Goal: Information Seeking & Learning: Learn about a topic

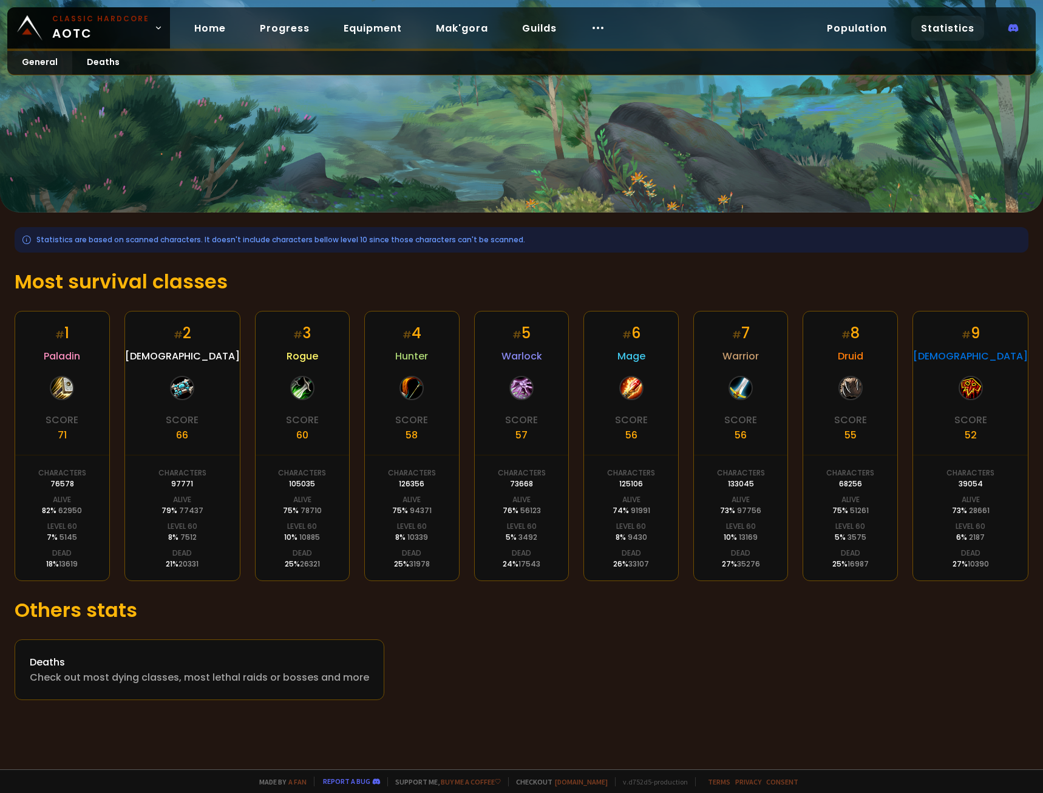
click at [709, 290] on h1 "Most survival classes" at bounding box center [522, 281] width 1014 height 29
click at [48, 275] on h1 "Most survival classes" at bounding box center [522, 281] width 1014 height 29
click at [131, 274] on h1 "Most survival classes" at bounding box center [522, 281] width 1014 height 29
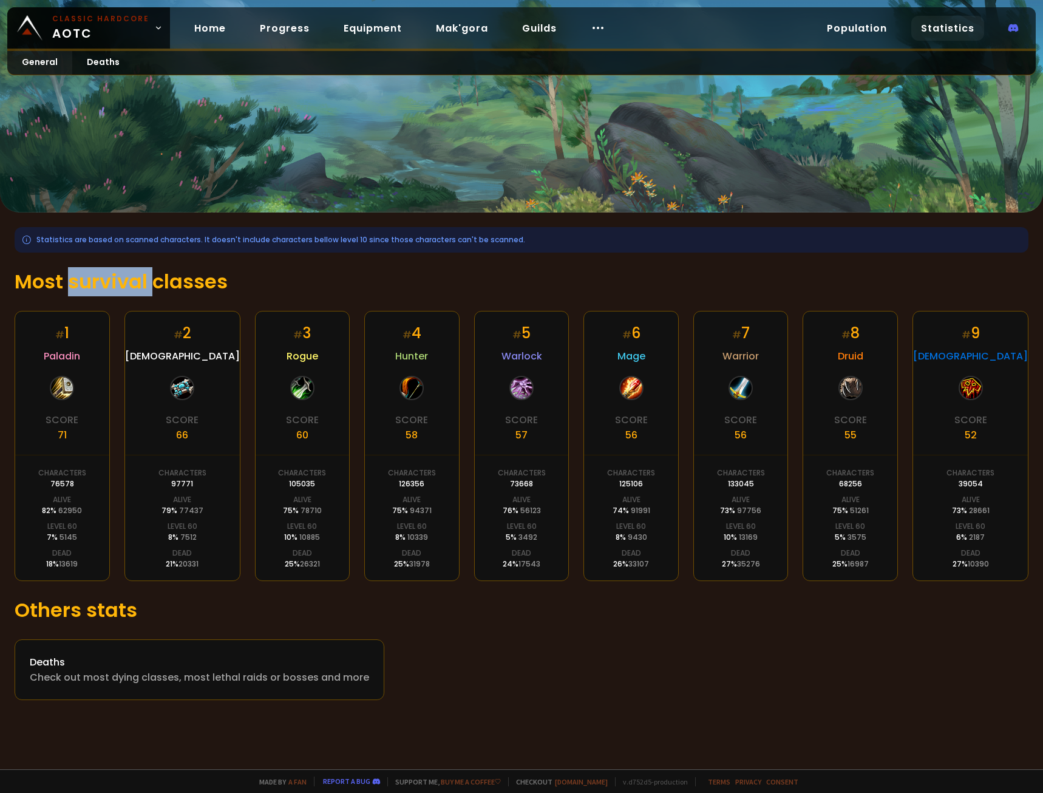
click at [131, 274] on h1 "Most survival classes" at bounding box center [522, 281] width 1014 height 29
click at [218, 279] on h1 "Most survival classes" at bounding box center [522, 281] width 1014 height 29
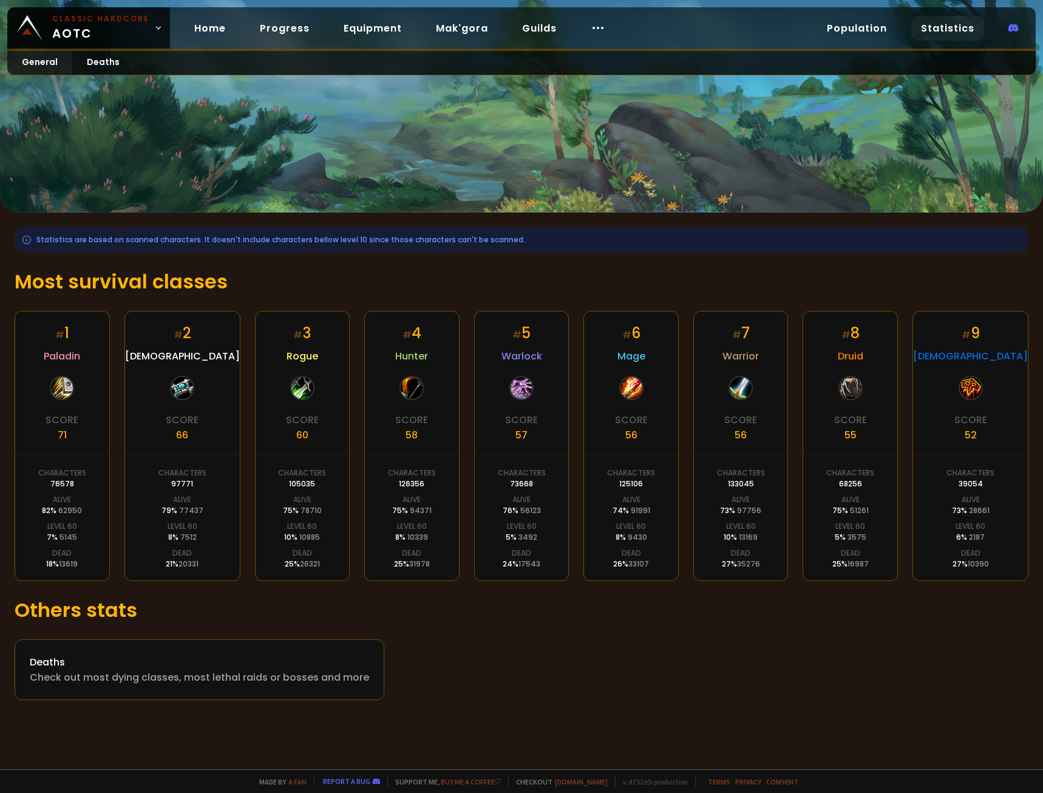
drag, startPoint x: 311, startPoint y: 281, endPoint x: 364, endPoint y: 280, distance: 52.8
click at [312, 281] on h1 "Most survival classes" at bounding box center [522, 281] width 1014 height 29
click at [398, 279] on h1 "Most survival classes" at bounding box center [522, 281] width 1014 height 29
click at [138, 279] on h1 "Most survival classes" at bounding box center [522, 281] width 1014 height 29
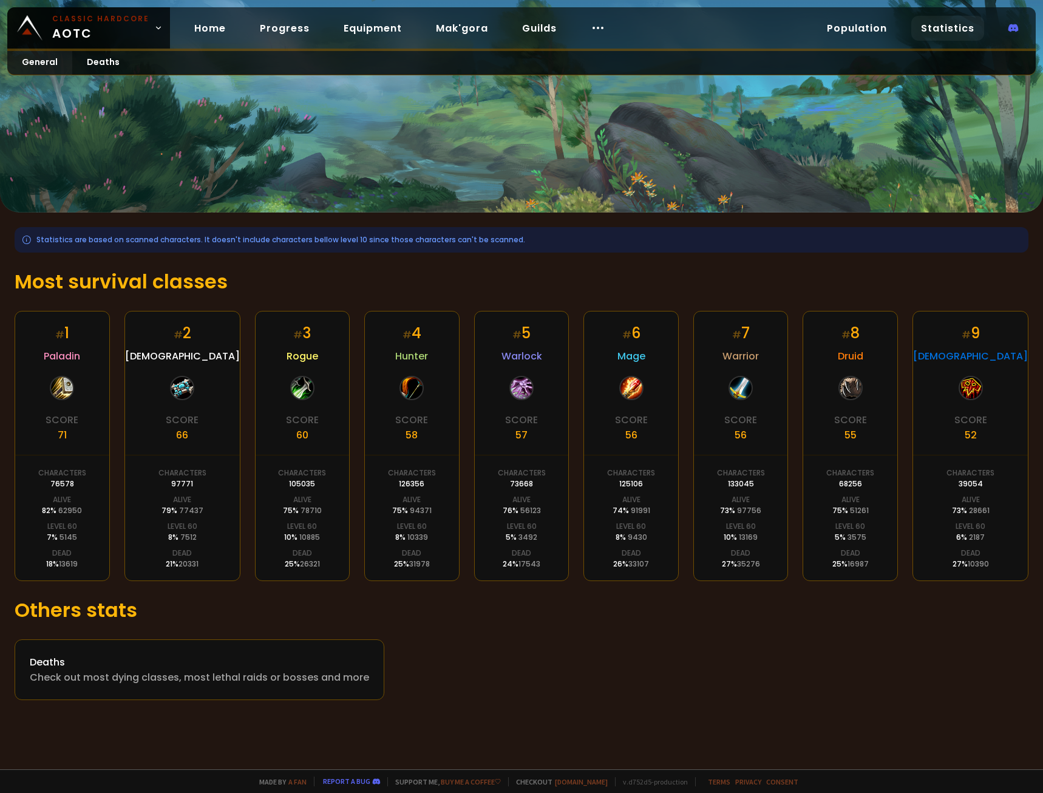
click at [138, 279] on h1 "Most survival classes" at bounding box center [522, 281] width 1014 height 29
click at [198, 278] on h1 "Most survival classes" at bounding box center [522, 281] width 1014 height 29
click at [309, 277] on h1 "Most survival classes" at bounding box center [522, 281] width 1014 height 29
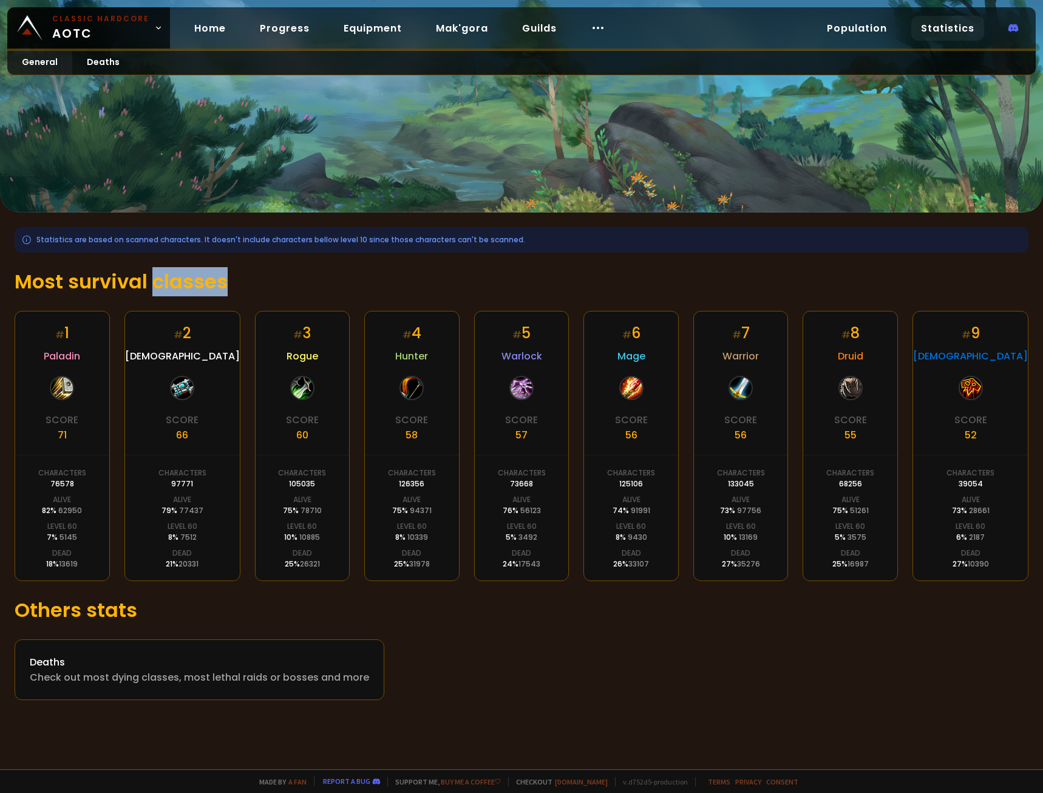
click at [309, 277] on h1 "Most survival classes" at bounding box center [522, 281] width 1014 height 29
click at [429, 276] on h1 "Most survival classes" at bounding box center [522, 281] width 1014 height 29
click at [498, 273] on h1 "Most survival classes" at bounding box center [522, 281] width 1014 height 29
